Goal: Task Accomplishment & Management: Manage account settings

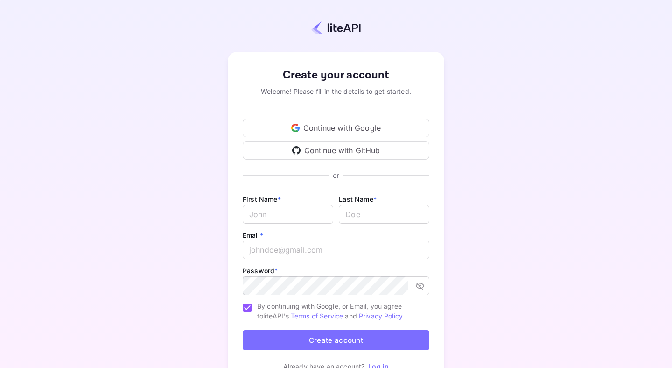
type input "[EMAIL_ADDRESS][DOMAIN_NAME]"
click at [355, 132] on div "Continue with Google" at bounding box center [336, 127] width 187 height 19
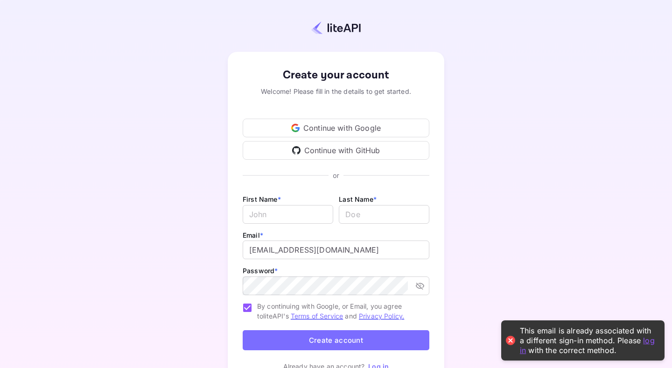
scroll to position [49, 0]
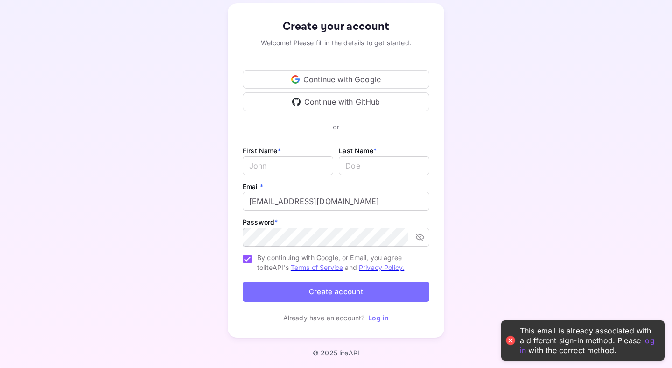
click at [376, 315] on link "Log in" at bounding box center [378, 317] width 21 height 8
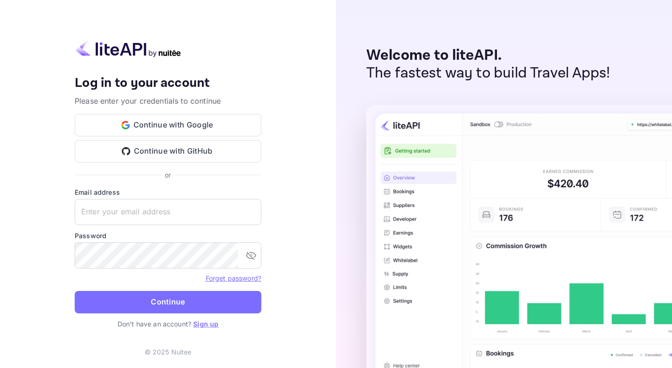
type input "[EMAIL_ADDRESS][DOMAIN_NAME]"
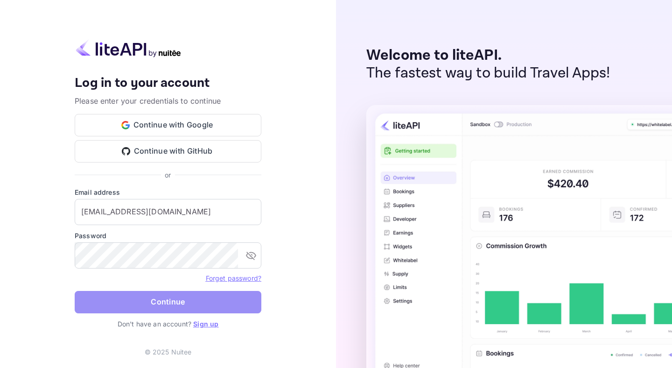
click at [184, 305] on button "Continue" at bounding box center [168, 302] width 187 height 22
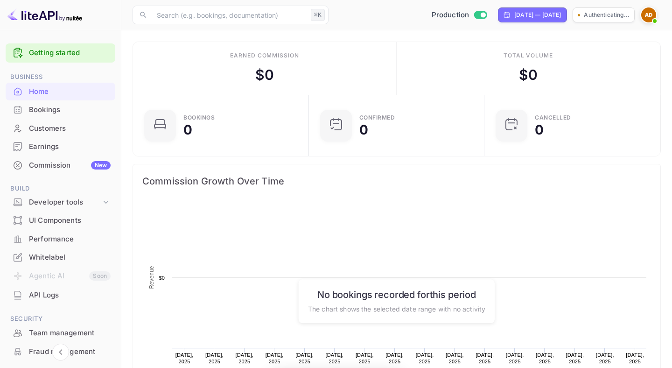
scroll to position [152, 170]
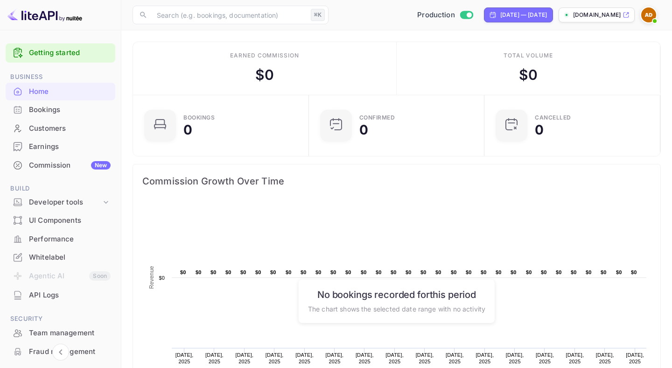
click at [629, 14] on icon at bounding box center [625, 15] width 7 height 7
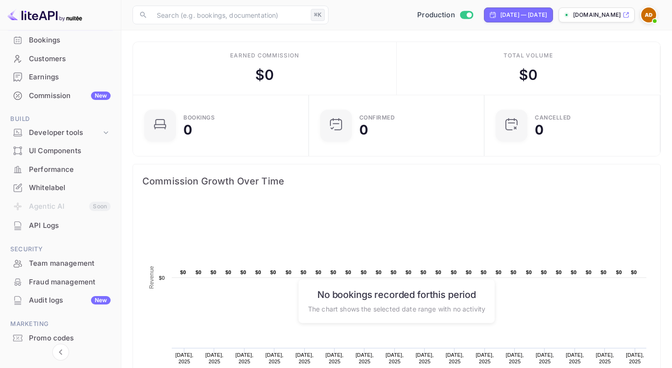
scroll to position [100, 0]
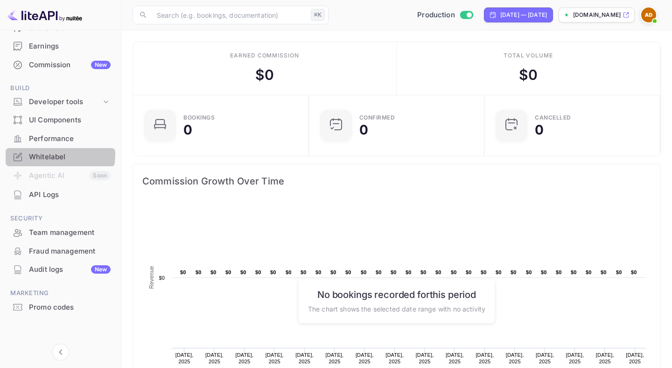
click at [54, 154] on div "Whitelabel" at bounding box center [70, 157] width 82 height 11
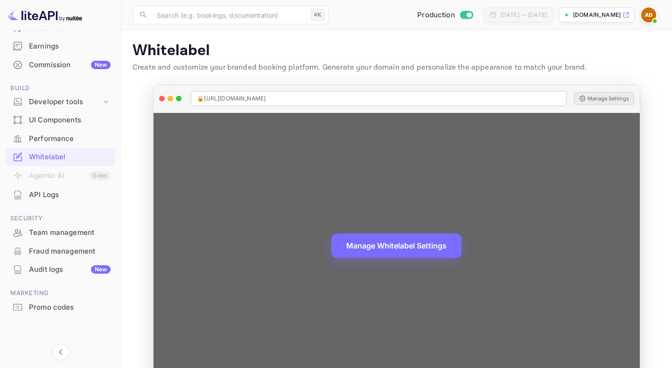
click at [589, 99] on button "Manage Settings" at bounding box center [604, 98] width 60 height 13
